Goal: Navigation & Orientation: Go to known website

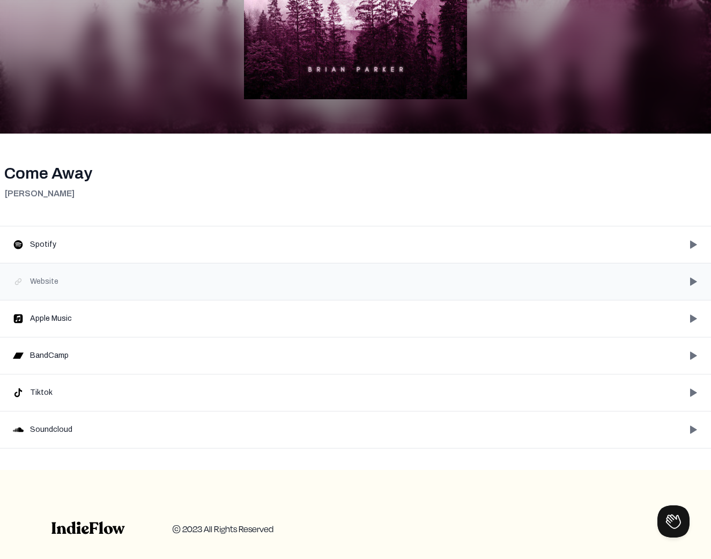
scroll to position [187, 0]
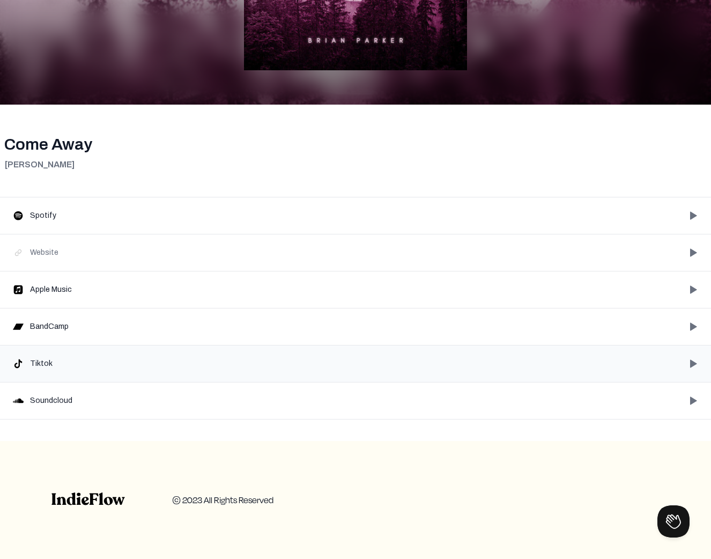
click at [302, 355] on div "Tiktok play_arrow_filled" at bounding box center [355, 363] width 711 height 36
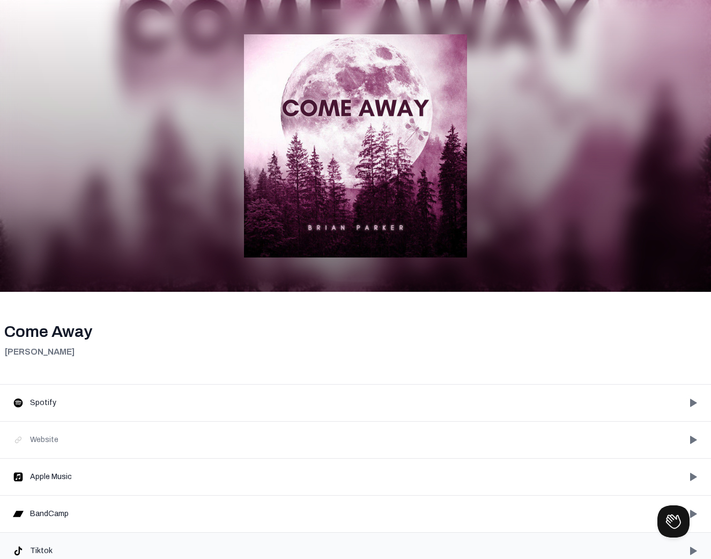
click at [209, 543] on div "Tiktok play_arrow_filled" at bounding box center [355, 550] width 711 height 36
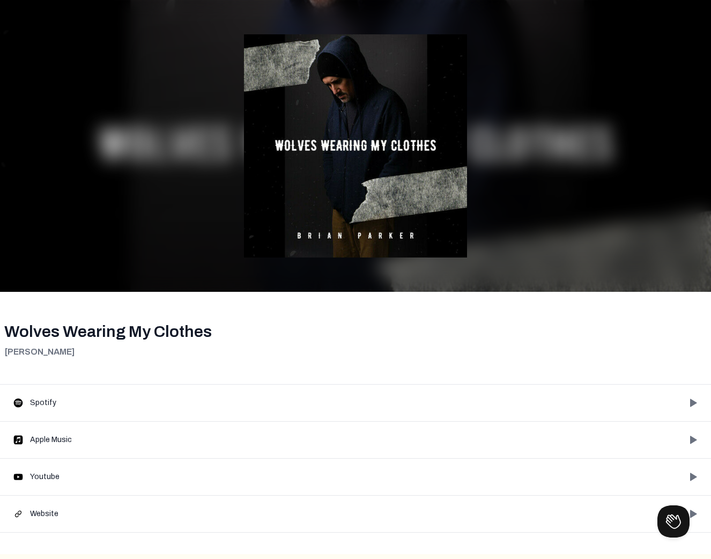
scroll to position [36, 0]
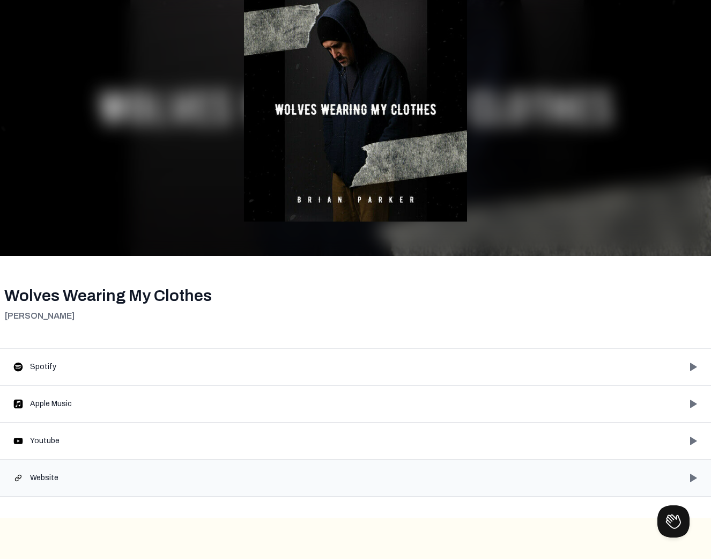
click at [318, 478] on div "Website play_arrow_filled" at bounding box center [355, 478] width 711 height 36
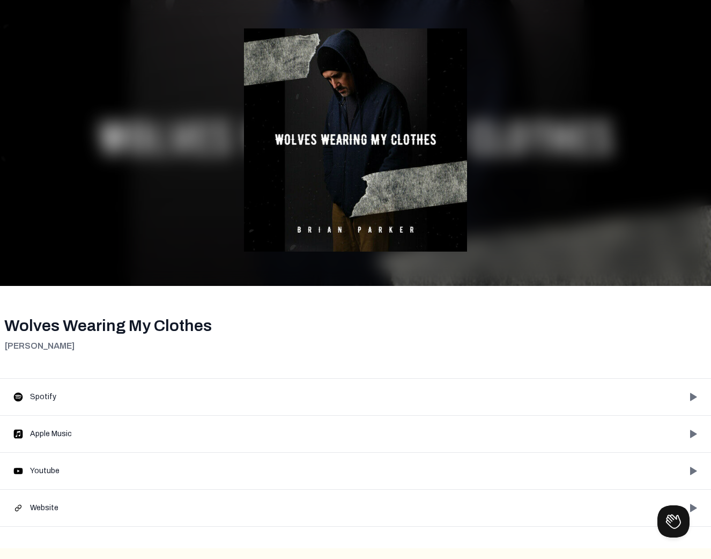
scroll to position [0, 0]
